Goal: Task Accomplishment & Management: Manage account settings

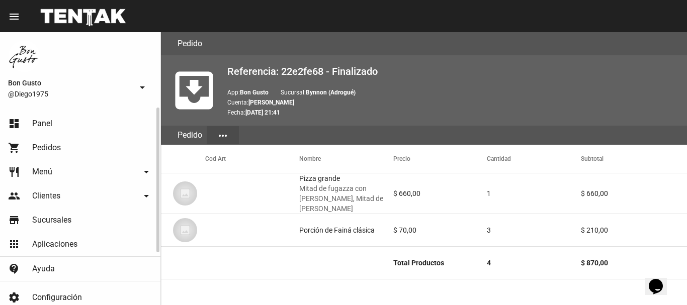
click at [55, 126] on link "dashboard Panel" at bounding box center [80, 124] width 161 height 24
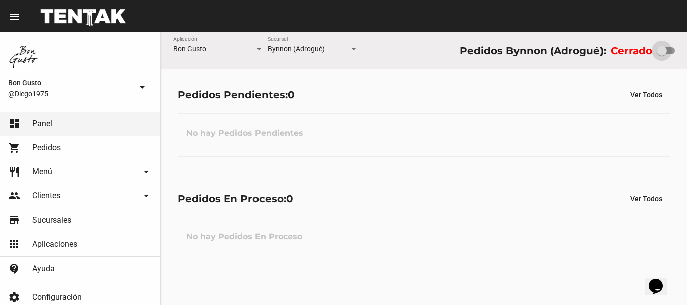
click at [666, 55] on div at bounding box center [662, 51] width 10 height 10
click at [662, 55] on input "checkbox" at bounding box center [662, 54] width 1 height 1
checkbox input "true"
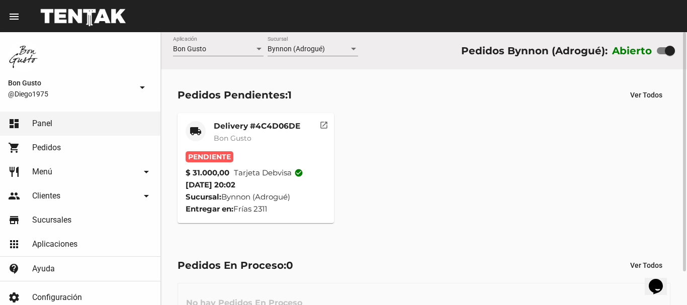
click at [265, 129] on mat-card-title "Delivery #4C4D06DE" at bounding box center [257, 126] width 87 height 10
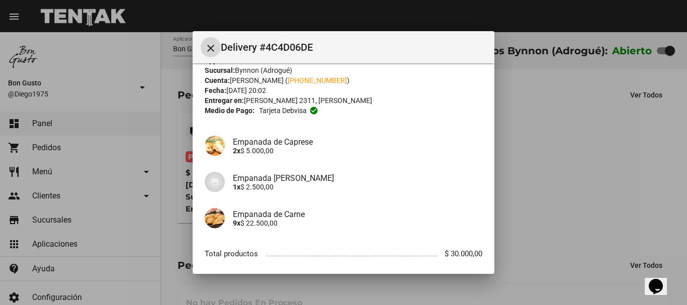
scroll to position [92, 0]
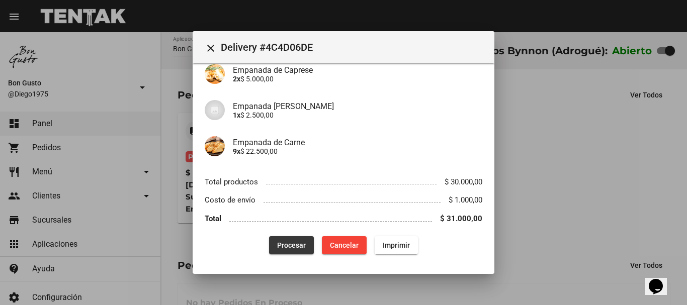
click at [294, 240] on button "Procesar" at bounding box center [291, 246] width 45 height 18
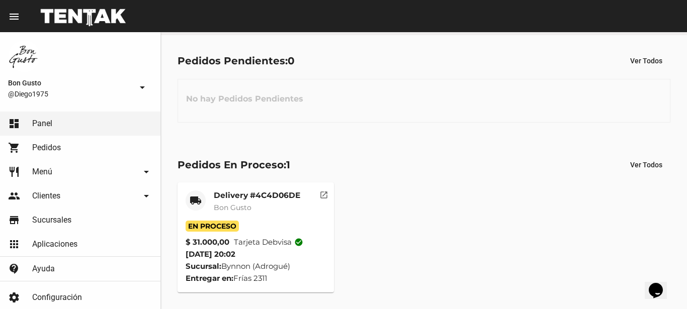
scroll to position [34, 0]
click at [329, 191] on button "open_in_new" at bounding box center [324, 193] width 20 height 20
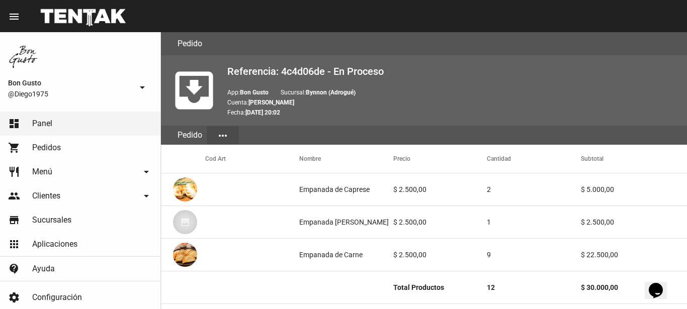
scroll to position [551, 0]
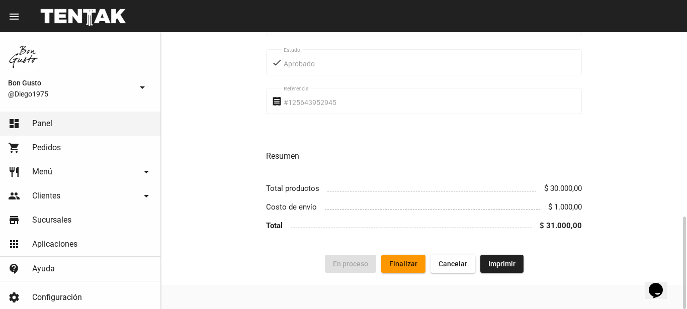
click at [397, 268] on span "Finalizar" at bounding box center [404, 264] width 28 height 8
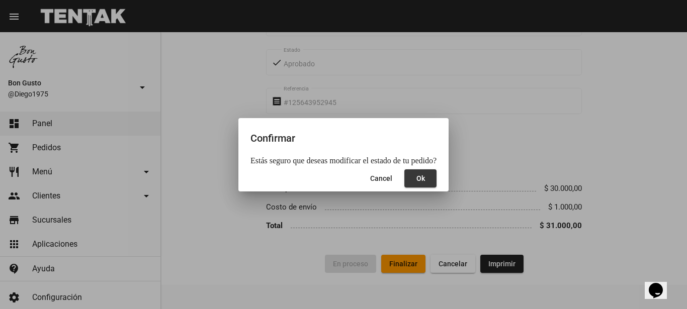
click at [410, 178] on button "Ok" at bounding box center [421, 179] width 32 height 18
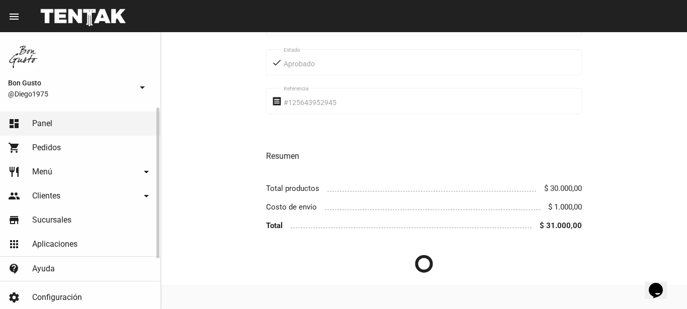
click at [115, 128] on link "dashboard Panel" at bounding box center [80, 124] width 161 height 24
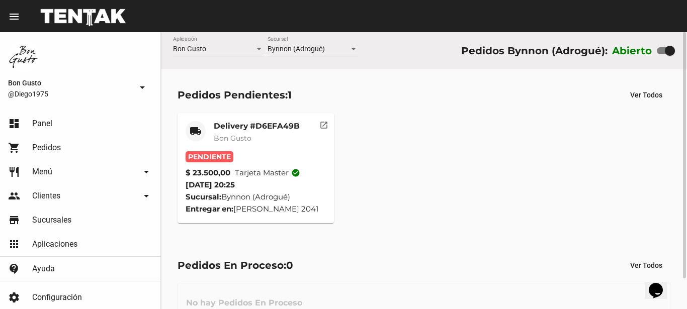
click at [327, 128] on mat-icon "open_in_new" at bounding box center [324, 123] width 9 height 9
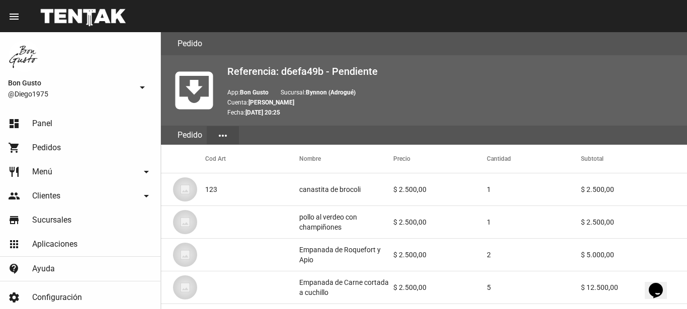
scroll to position [583, 0]
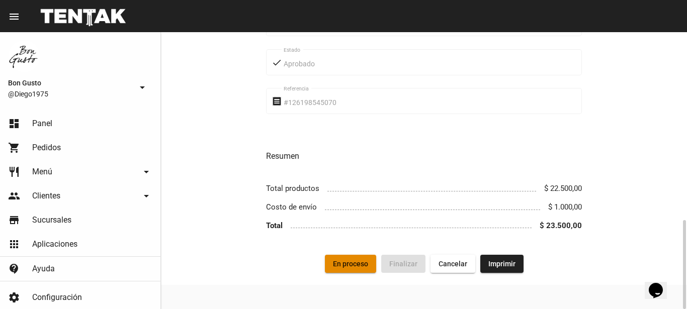
click at [354, 272] on button "En proceso" at bounding box center [350, 264] width 51 height 18
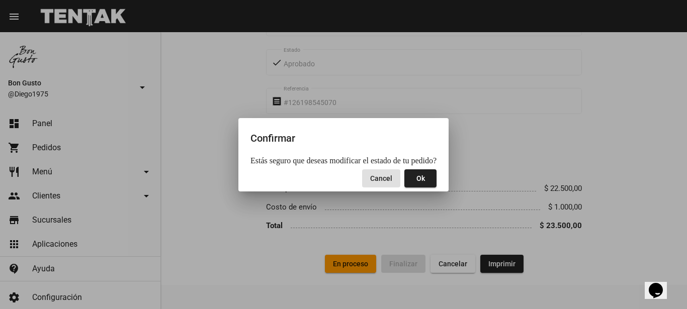
click at [414, 183] on button "Ok" at bounding box center [421, 179] width 32 height 18
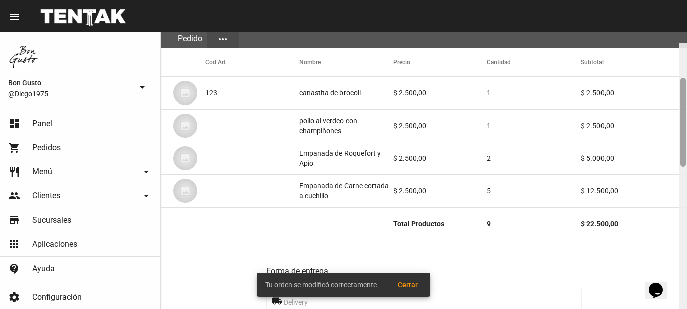
scroll to position [108, 0]
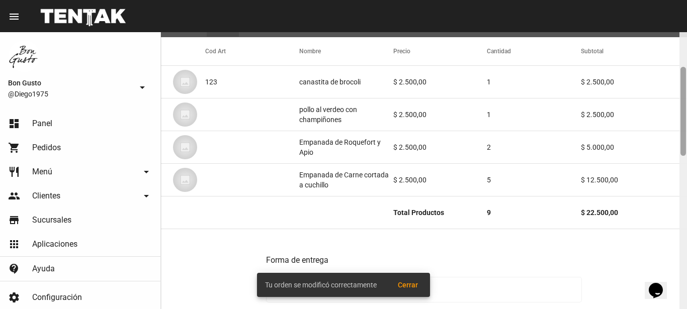
drag, startPoint x: 682, startPoint y: 57, endPoint x: 686, endPoint y: 92, distance: 35.0
click at [686, 92] on div at bounding box center [684, 170] width 8 height 277
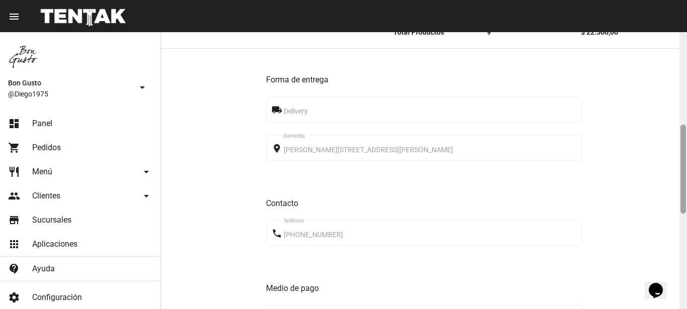
scroll to position [299, 0]
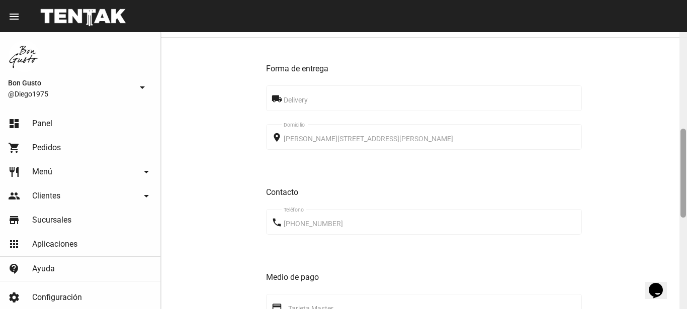
drag, startPoint x: 684, startPoint y: 104, endPoint x: 687, endPoint y: 166, distance: 61.9
click at [687, 166] on div at bounding box center [684, 170] width 8 height 277
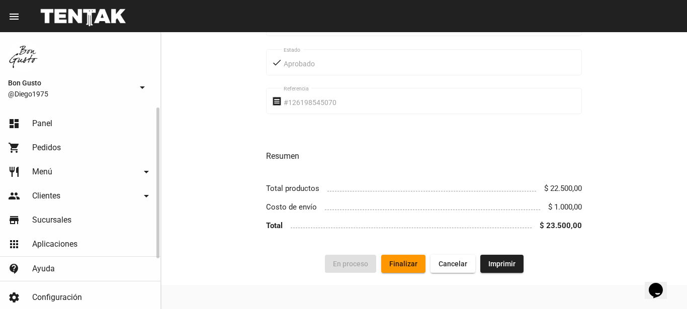
click at [103, 122] on link "dashboard Panel" at bounding box center [80, 124] width 161 height 24
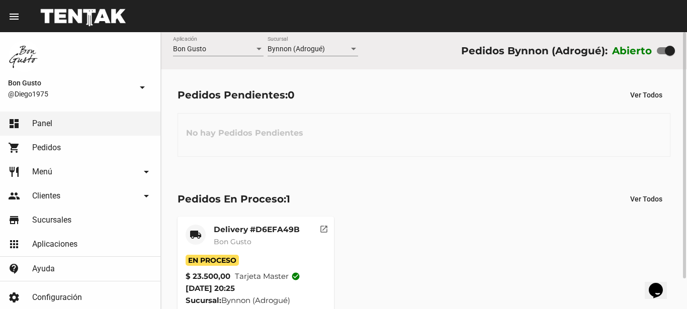
scroll to position [34, 0]
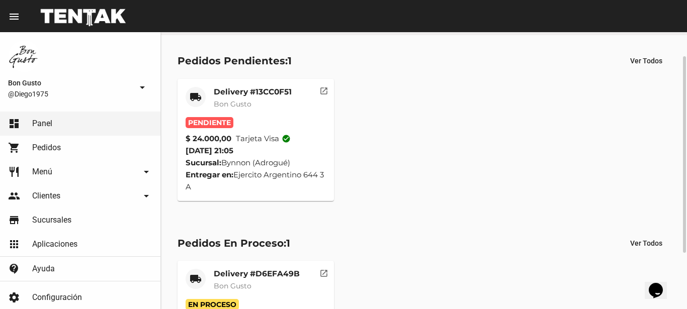
click at [254, 94] on mat-card-title "Delivery #13CC0F51" at bounding box center [253, 92] width 78 height 10
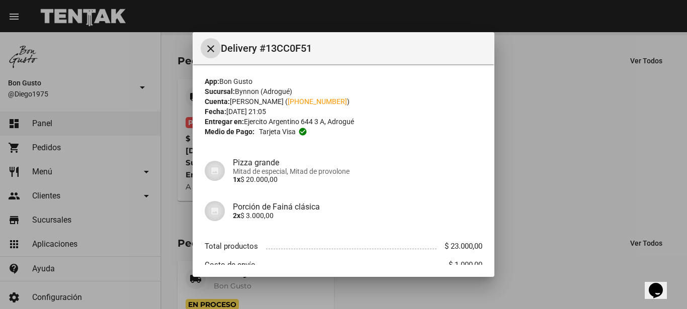
scroll to position [61, 0]
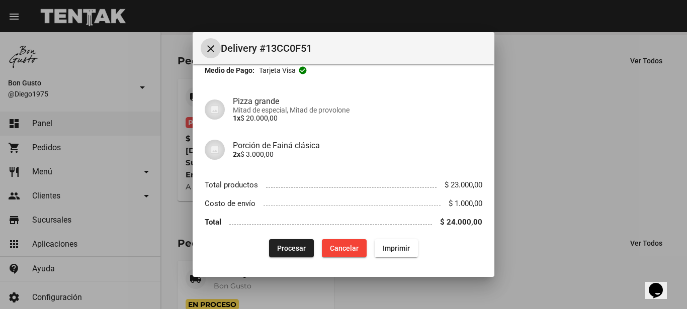
click at [288, 246] on span "Procesar" at bounding box center [291, 249] width 29 height 8
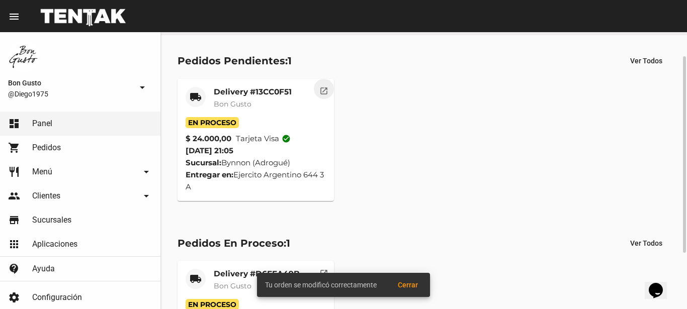
click at [322, 94] on mat-icon "open_in_new" at bounding box center [324, 89] width 9 height 9
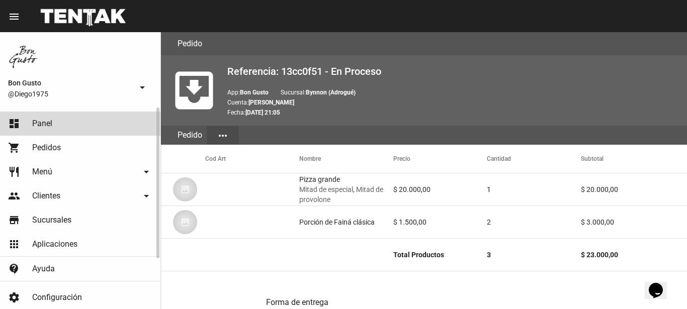
click at [68, 123] on link "dashboard Panel" at bounding box center [80, 124] width 161 height 24
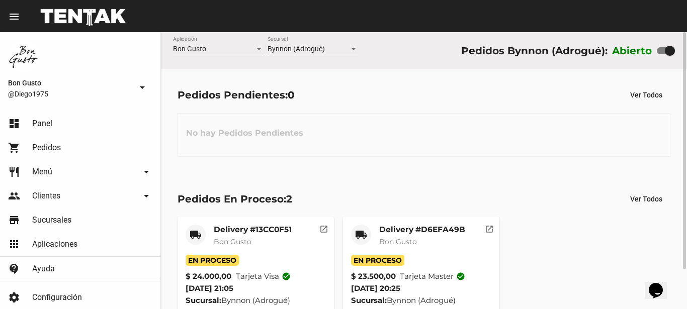
click at [241, 231] on mat-card-title "Delivery #13CC0F51" at bounding box center [253, 230] width 78 height 10
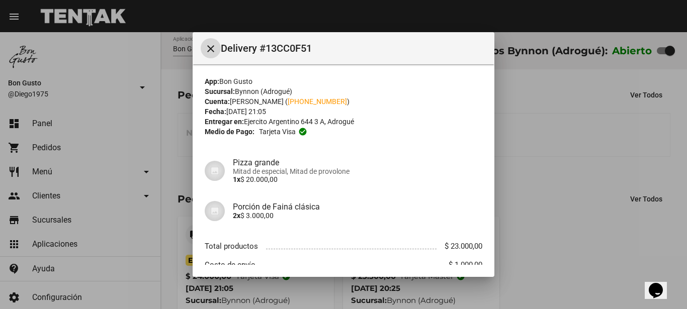
click at [206, 44] on mat-icon "close" at bounding box center [211, 49] width 12 height 12
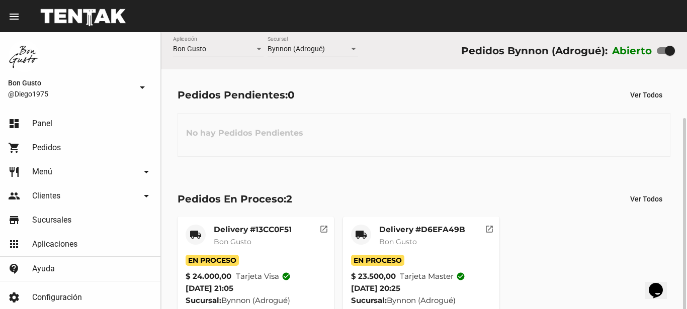
scroll to position [46, 0]
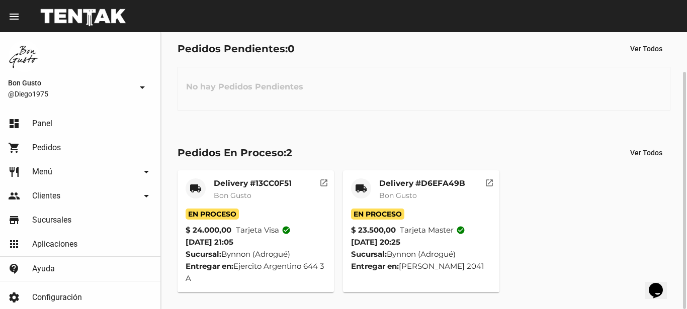
click at [493, 185] on mat-icon "open_in_new" at bounding box center [489, 181] width 9 height 9
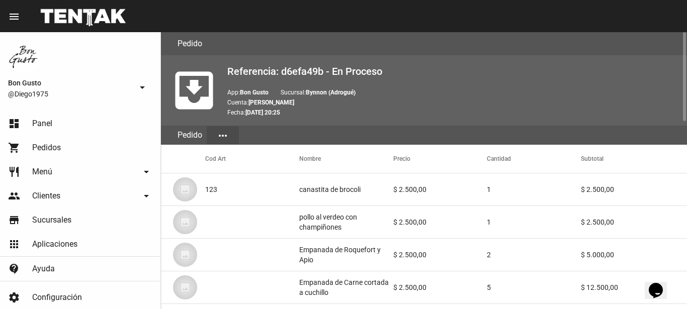
scroll to position [583, 0]
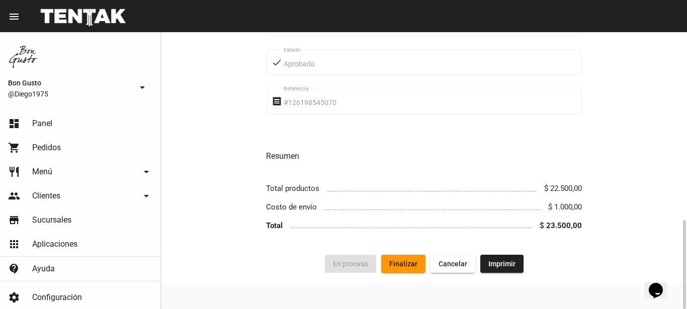
click at [414, 262] on span "Finalizar" at bounding box center [404, 264] width 28 height 8
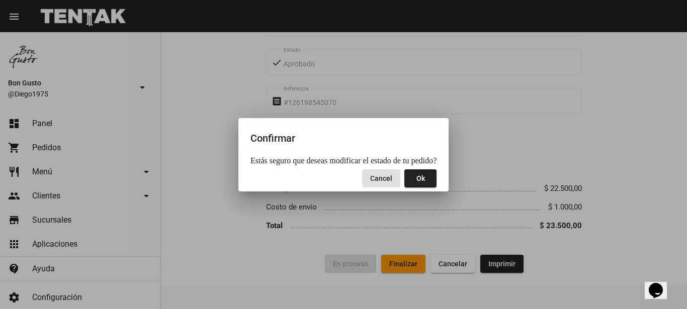
click at [418, 180] on span "Ok" at bounding box center [421, 179] width 9 height 8
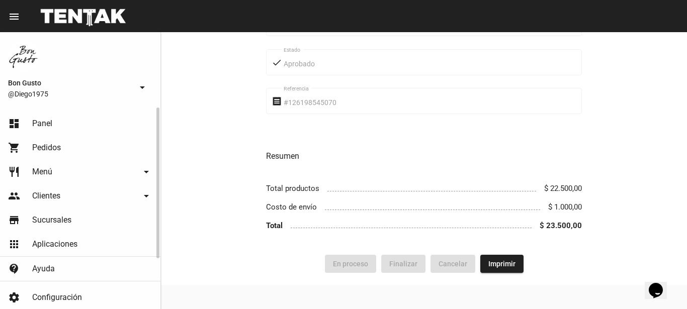
click at [57, 139] on link "shopping_cart Pedidos" at bounding box center [80, 148] width 161 height 24
click at [56, 126] on link "dashboard Panel" at bounding box center [80, 124] width 161 height 24
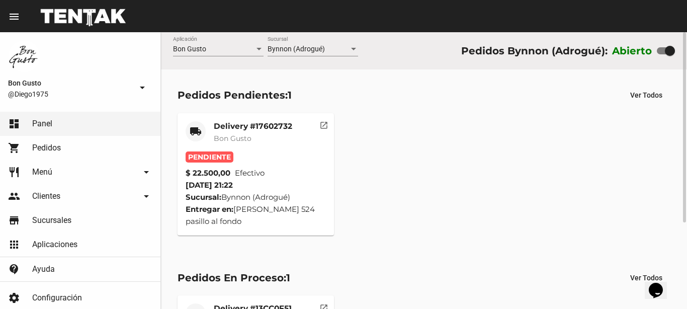
click at [328, 128] on mat-icon "open_in_new" at bounding box center [324, 123] width 9 height 9
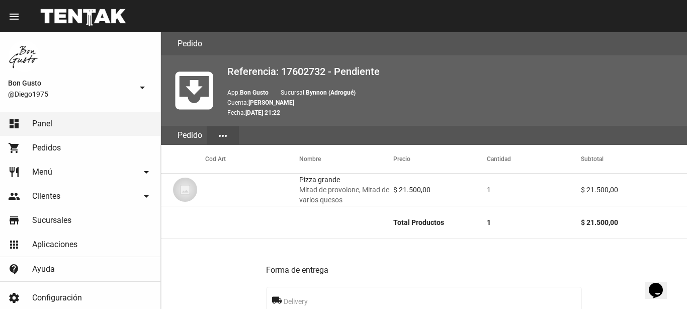
scroll to position [564, 0]
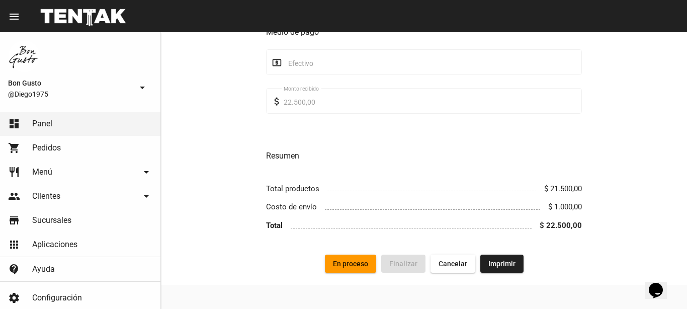
click at [344, 258] on button "En proceso" at bounding box center [350, 264] width 51 height 18
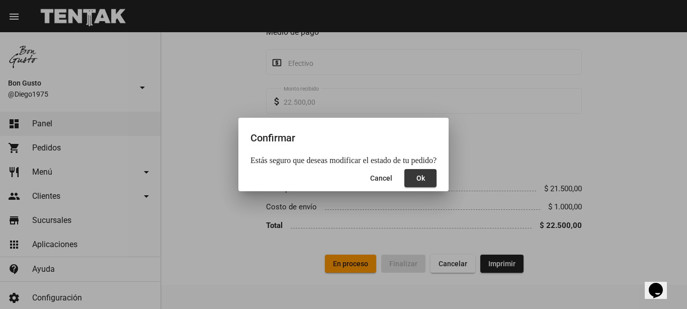
drag, startPoint x: 418, startPoint y: 180, endPoint x: 414, endPoint y: 187, distance: 8.1
click at [417, 182] on span "Ok" at bounding box center [421, 178] width 9 height 8
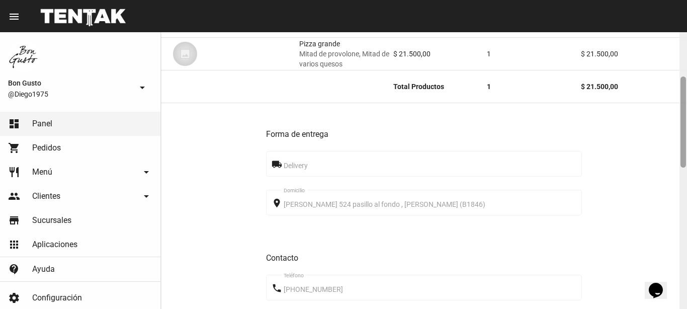
scroll to position [133, 0]
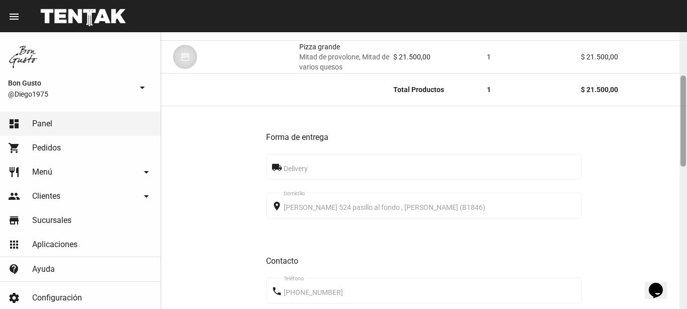
drag, startPoint x: 683, startPoint y: 243, endPoint x: 674, endPoint y: 101, distance: 142.2
click at [674, 101] on div "Pedido move_to_inbox Referencia: 17602732 - En Proceso App: Bon Gusto Sucursal:…" at bounding box center [424, 170] width 526 height 277
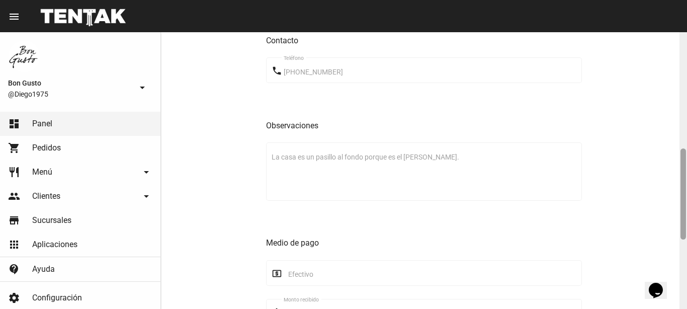
scroll to position [352, 0]
drag, startPoint x: 681, startPoint y: 256, endPoint x: 679, endPoint y: 186, distance: 70.0
click at [679, 186] on div "Pedido move_to_inbox Referencia: 17602732 - En Proceso App: Bon Gusto Sucursal:…" at bounding box center [424, 170] width 526 height 277
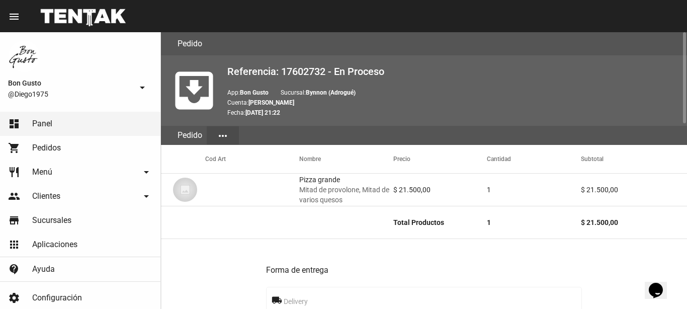
scroll to position [564, 0]
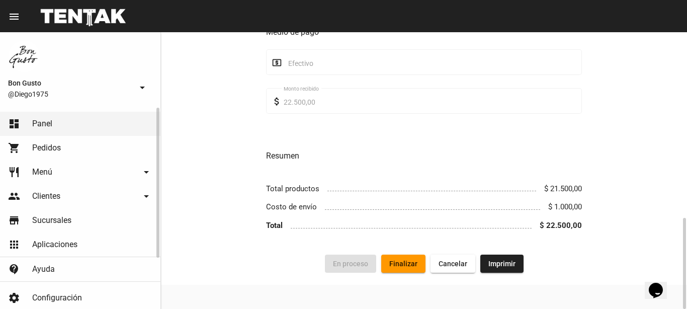
click at [87, 130] on link "dashboard Panel" at bounding box center [80, 124] width 161 height 24
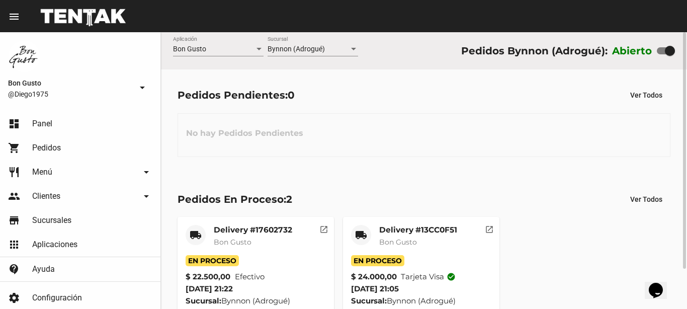
scroll to position [47, 0]
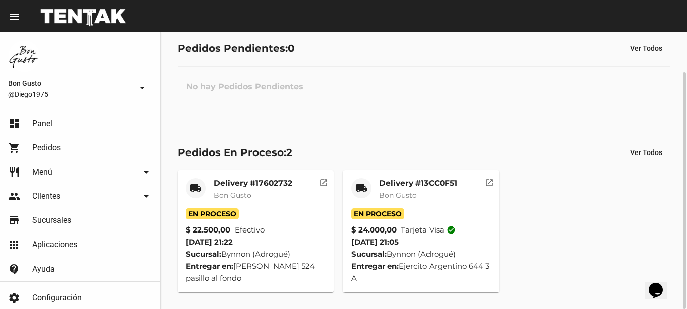
click at [489, 183] on mat-icon "open_in_new" at bounding box center [489, 181] width 9 height 9
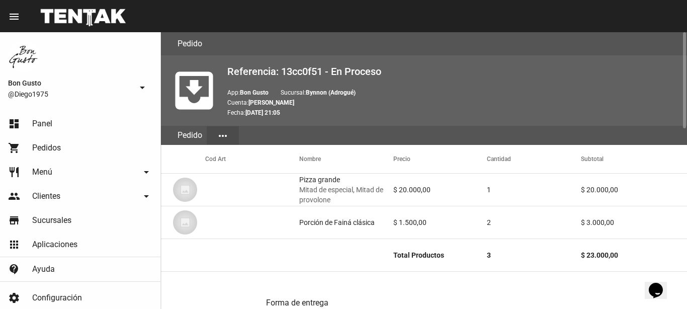
scroll to position [518, 0]
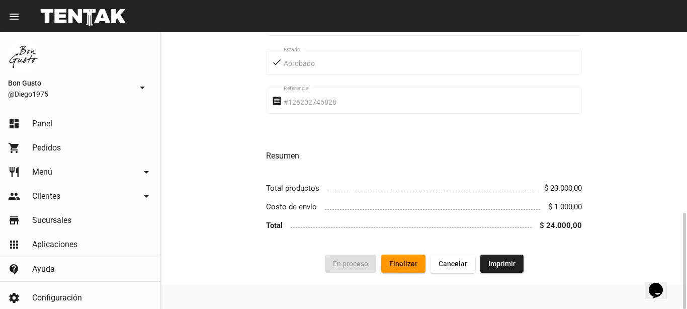
click at [406, 260] on span "Finalizar" at bounding box center [404, 264] width 28 height 8
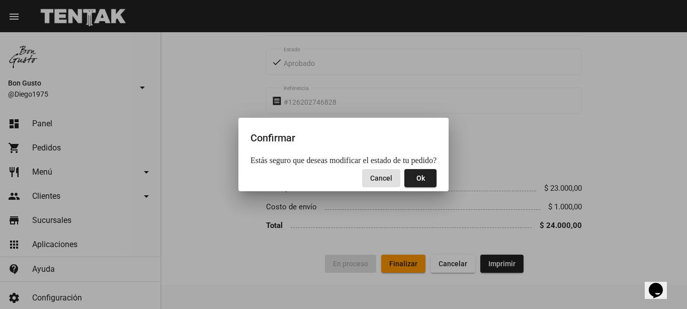
click at [417, 177] on span "Ok" at bounding box center [421, 178] width 9 height 8
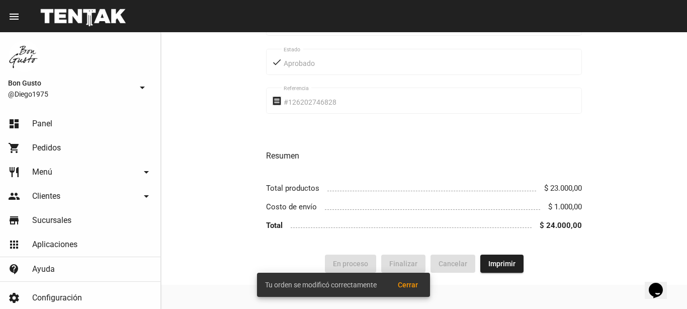
click at [407, 280] on button "Cerrar" at bounding box center [408, 285] width 36 height 18
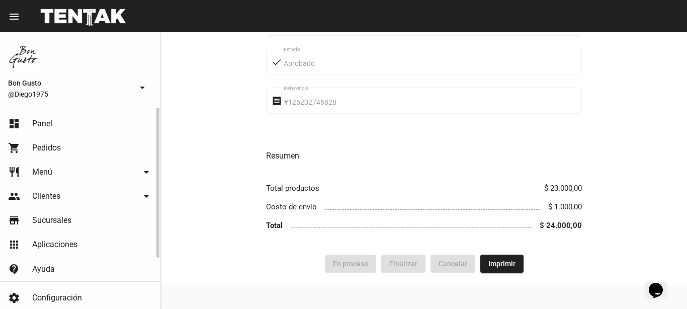
click at [41, 146] on span "Pedidos" at bounding box center [46, 148] width 29 height 10
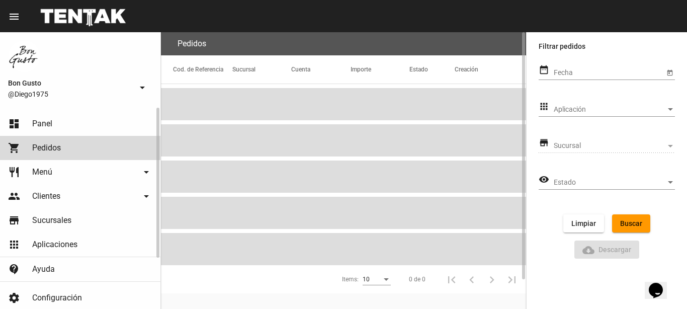
click at [39, 127] on span "Panel" at bounding box center [42, 124] width 20 height 10
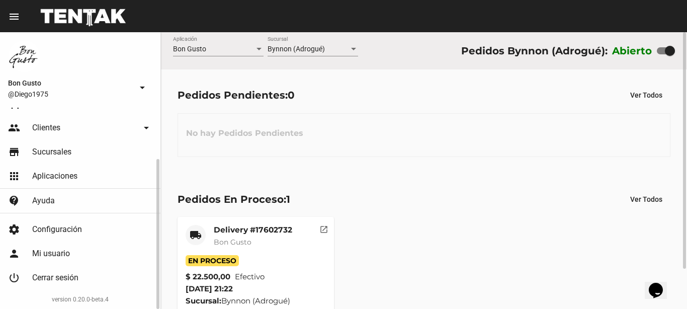
scroll to position [47, 0]
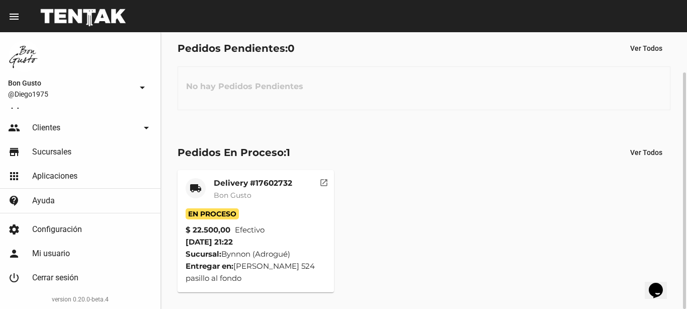
click at [326, 186] on mat-icon "open_in_new" at bounding box center [324, 181] width 9 height 9
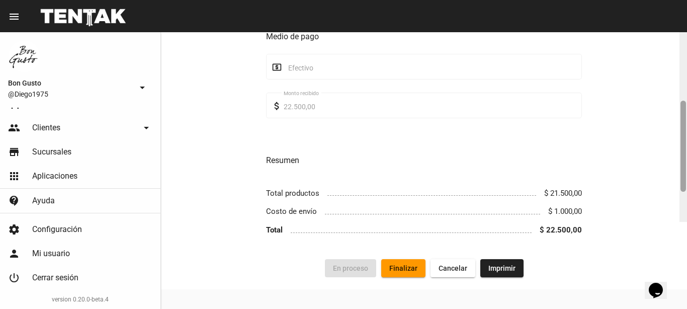
scroll to position [564, 0]
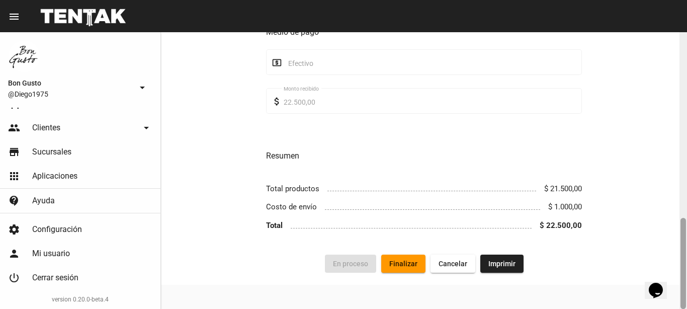
drag, startPoint x: 681, startPoint y: 116, endPoint x: 682, endPoint y: 325, distance: 208.3
click at [682, 309] on html "menu Pedido Pedido more_vert Bon Gusto @Diego1975 arrow_drop_down dashboard Pan…" at bounding box center [343, 154] width 687 height 309
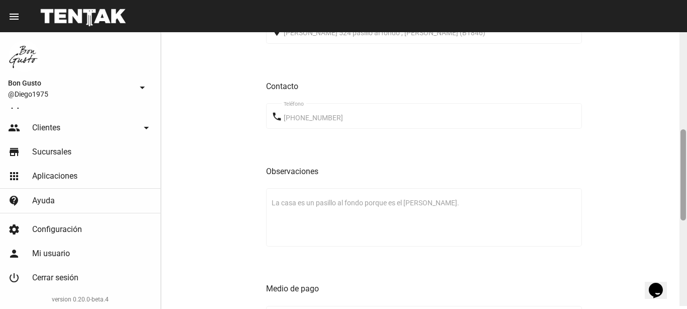
scroll to position [304, 0]
drag, startPoint x: 684, startPoint y: 254, endPoint x: 687, endPoint y: 169, distance: 85.6
click at [687, 169] on div at bounding box center [684, 170] width 8 height 277
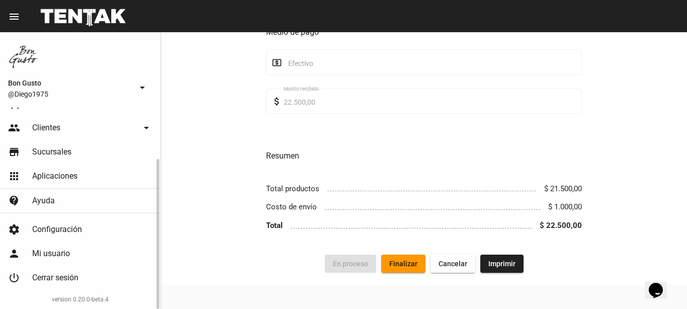
scroll to position [0, 0]
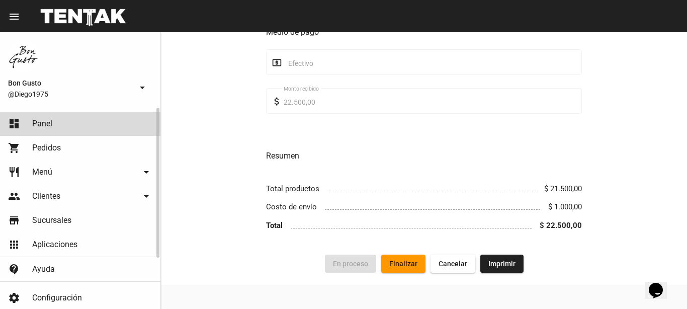
click at [62, 113] on link "dashboard Panel" at bounding box center [80, 124] width 161 height 24
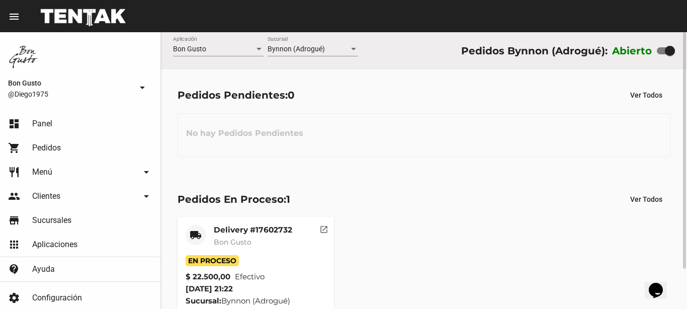
scroll to position [47, 0]
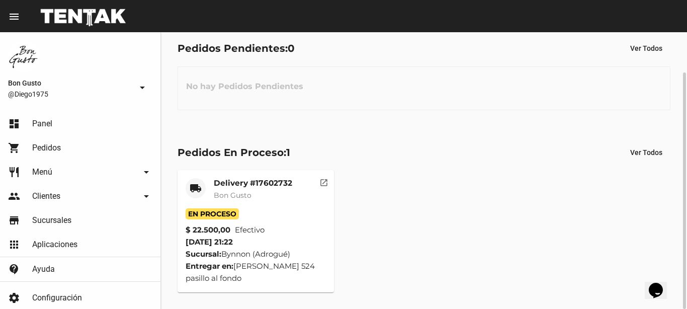
click at [326, 183] on mat-icon "open_in_new" at bounding box center [324, 181] width 9 height 9
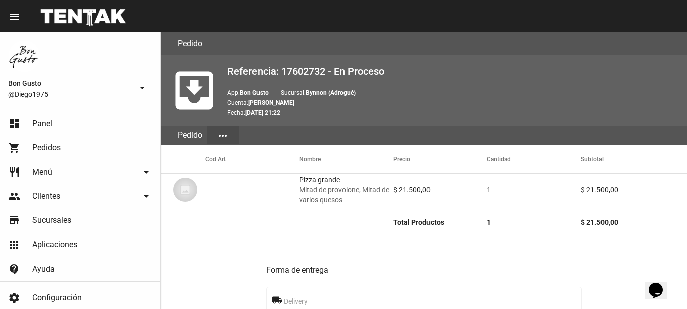
scroll to position [564, 0]
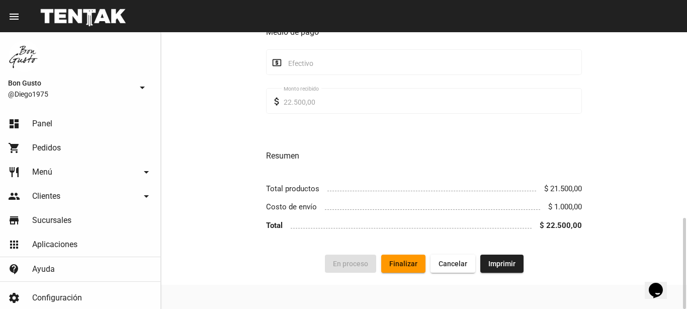
click at [404, 272] on button "Finalizar" at bounding box center [403, 264] width 44 height 18
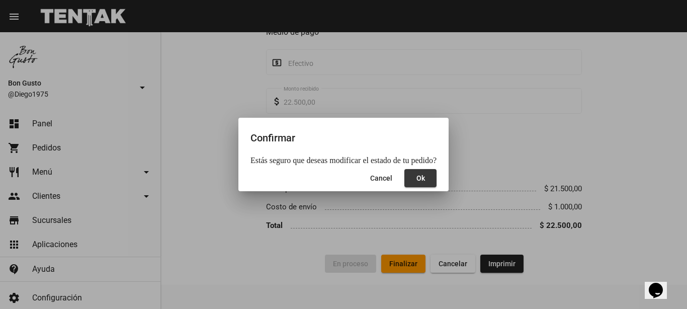
click at [421, 180] on button "Ok" at bounding box center [421, 178] width 32 height 18
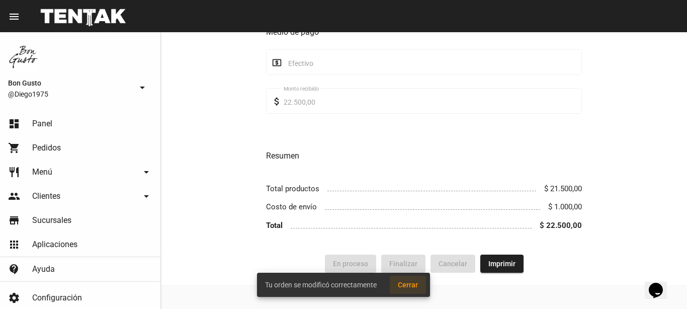
click at [412, 284] on span "Cerrar" at bounding box center [408, 285] width 20 height 8
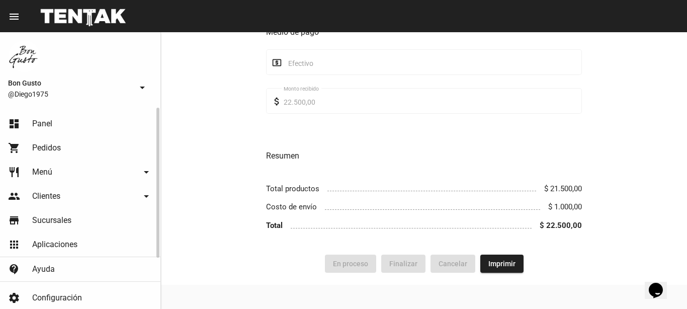
click at [64, 150] on link "shopping_cart Pedidos" at bounding box center [80, 148] width 161 height 24
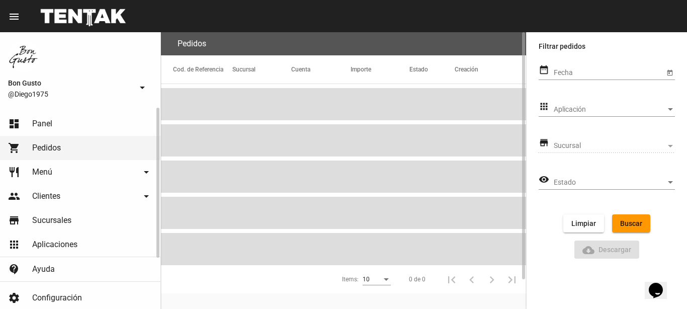
click at [69, 122] on link "dashboard Panel" at bounding box center [80, 124] width 161 height 24
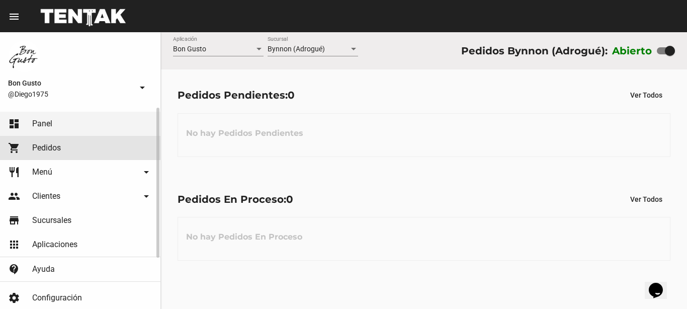
click at [61, 144] on link "shopping_cart Pedidos" at bounding box center [80, 148] width 161 height 24
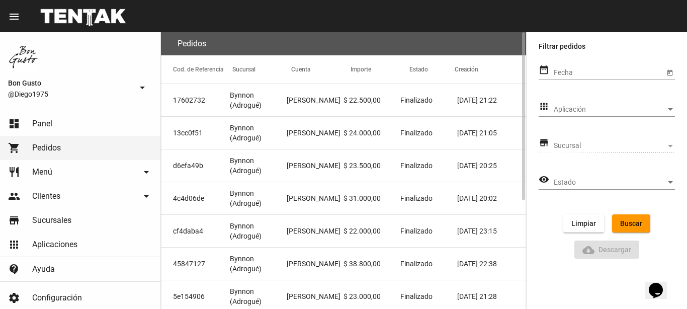
click at [389, 108] on mat-cell "$ 22.500,00" at bounding box center [372, 100] width 57 height 32
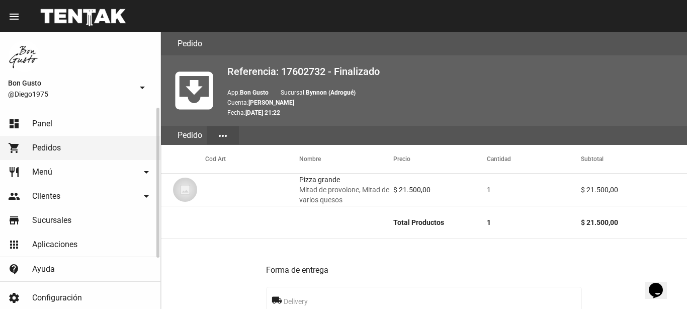
click at [55, 121] on link "dashboard Panel" at bounding box center [80, 124] width 161 height 24
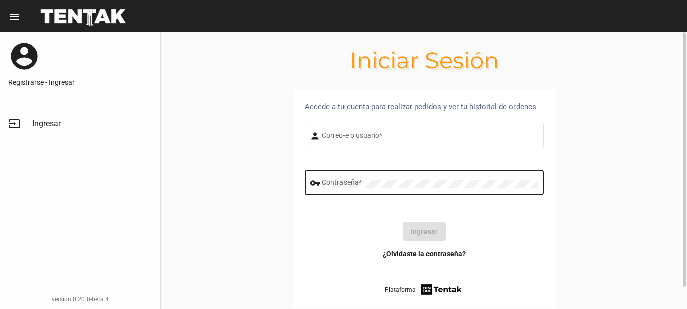
type input "diego1975"
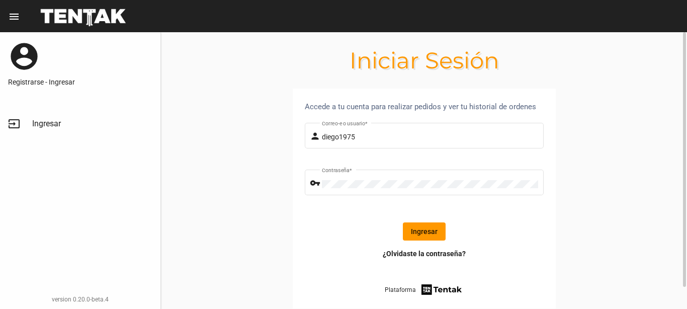
click at [431, 231] on button "Ingresar" at bounding box center [424, 231] width 43 height 18
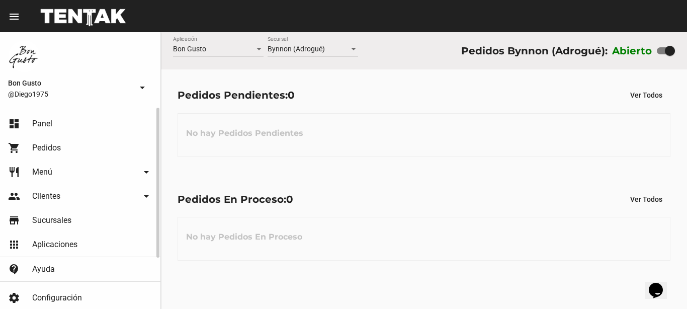
click at [56, 143] on span "Pedidos" at bounding box center [46, 148] width 29 height 10
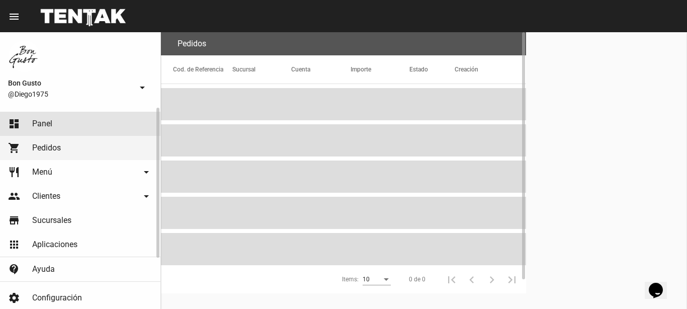
click at [55, 129] on link "dashboard Panel" at bounding box center [80, 124] width 161 height 24
